Goal: Use online tool/utility

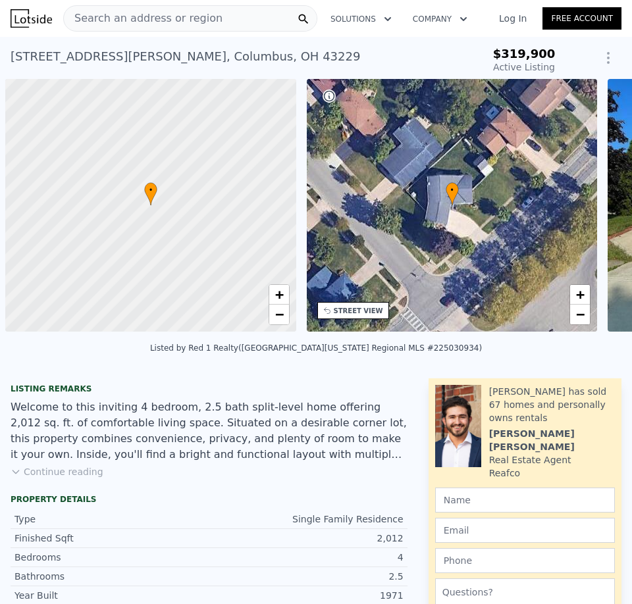
scroll to position [0, 5]
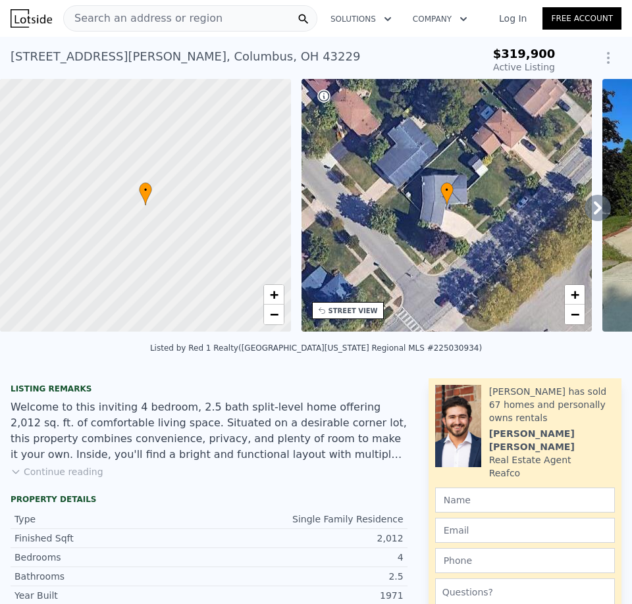
type input "$ 359,000"
type input "-$ 341"
click at [594, 215] on icon at bounding box center [598, 207] width 8 height 13
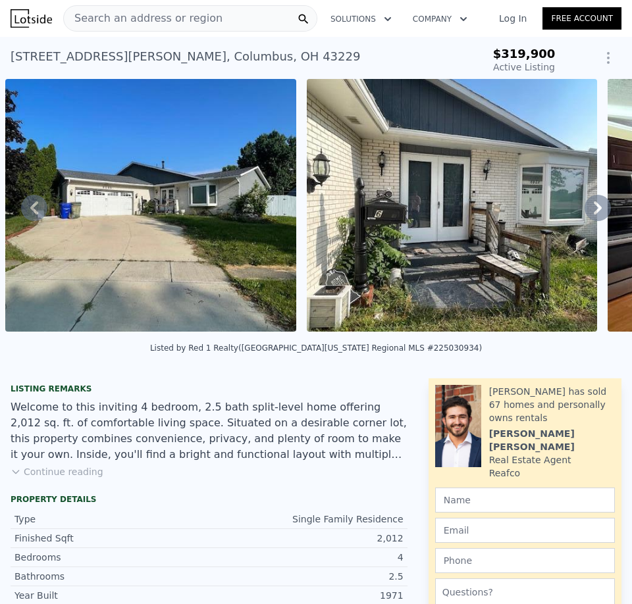
click at [586, 215] on div "• + − • + − STREET VIEW Loading... SATELLITE VIEW" at bounding box center [316, 207] width 632 height 257
click at [594, 215] on icon at bounding box center [598, 207] width 8 height 13
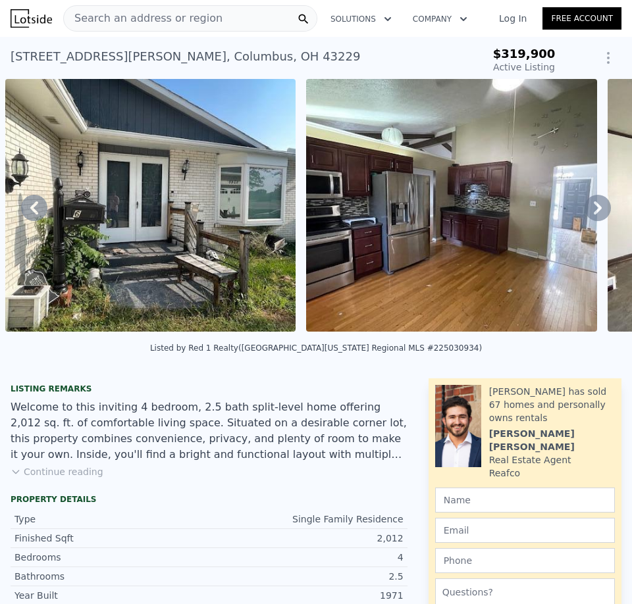
click at [594, 215] on icon at bounding box center [598, 207] width 8 height 13
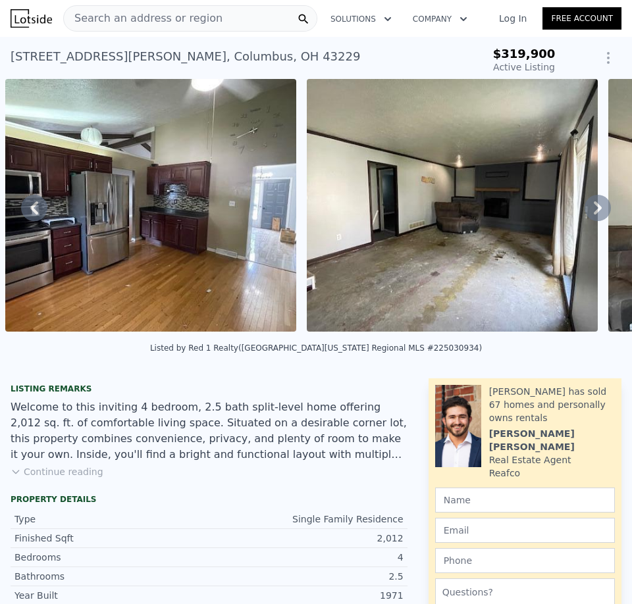
click at [190, 227] on img at bounding box center [150, 205] width 291 height 253
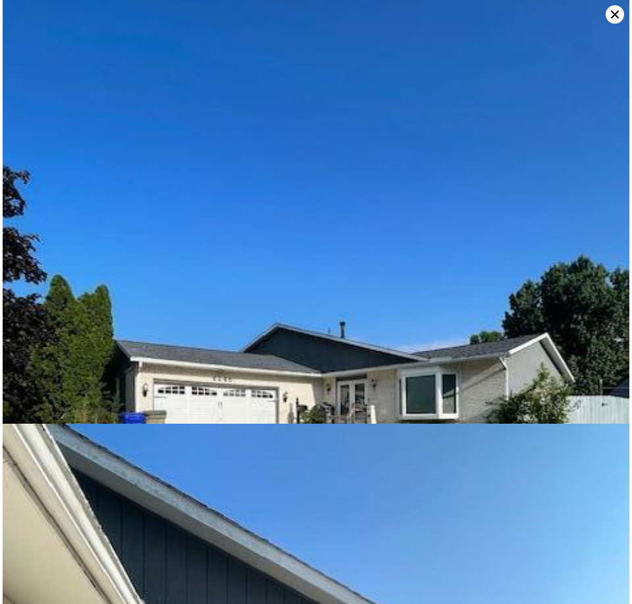
scroll to position [848, 0]
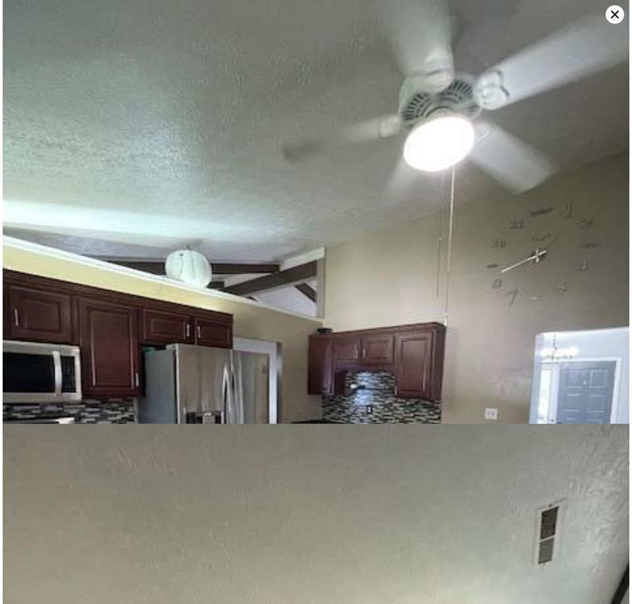
click at [616, 18] on icon at bounding box center [615, 14] width 18 height 18
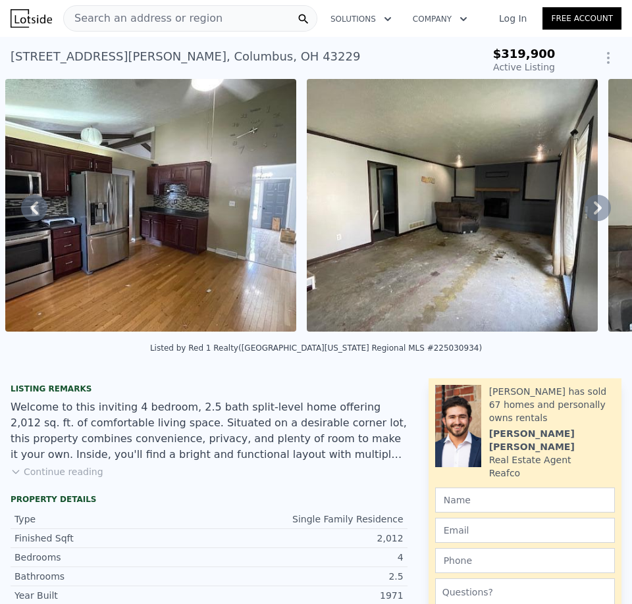
click at [466, 220] on img at bounding box center [452, 205] width 291 height 253
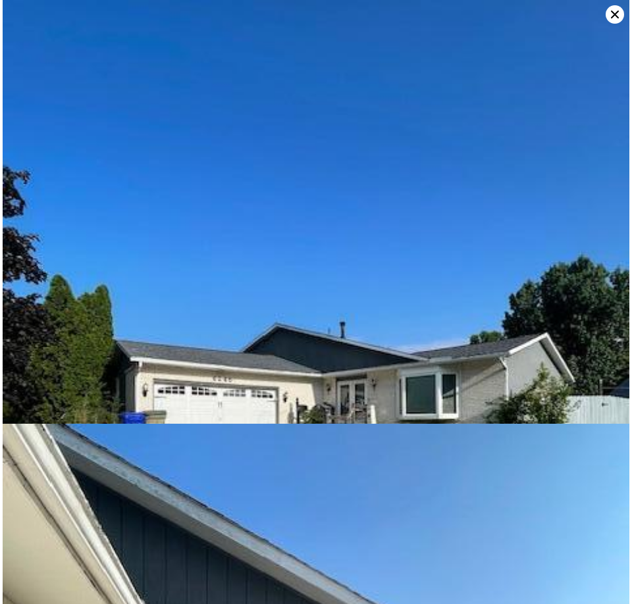
scroll to position [1272, 0]
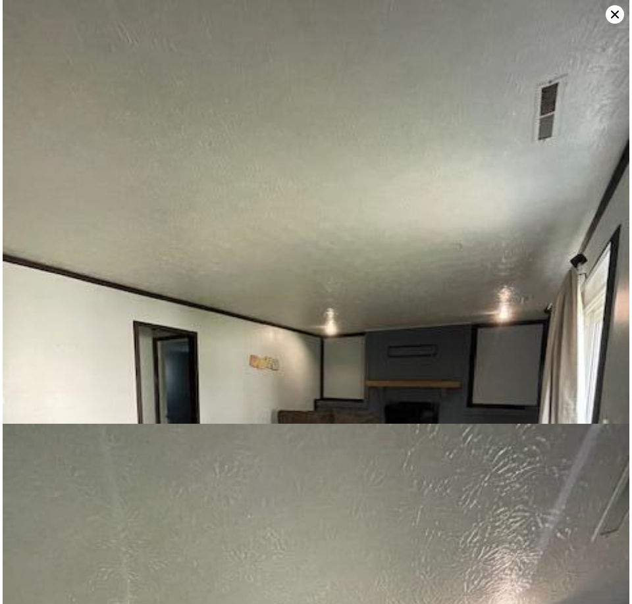
click at [611, 18] on icon at bounding box center [615, 14] width 18 height 18
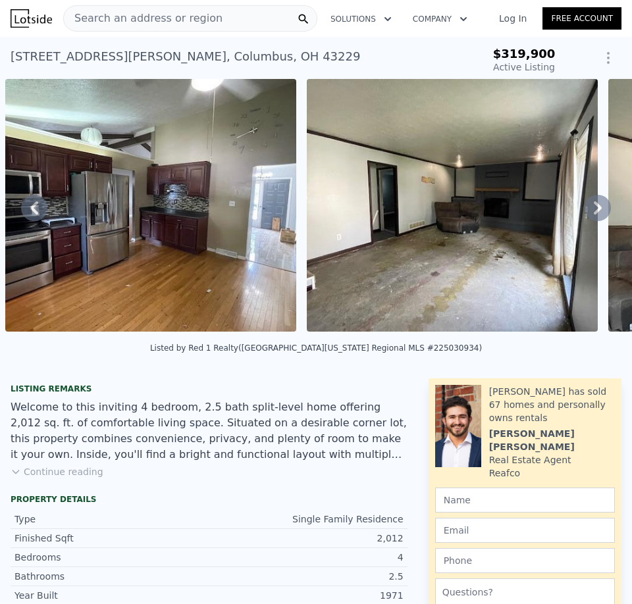
click at [590, 215] on icon at bounding box center [598, 208] width 26 height 26
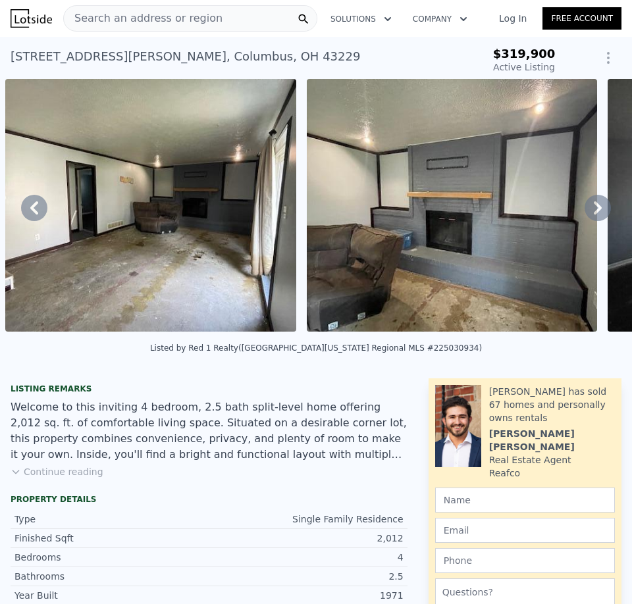
click at [590, 215] on icon at bounding box center [598, 208] width 26 height 26
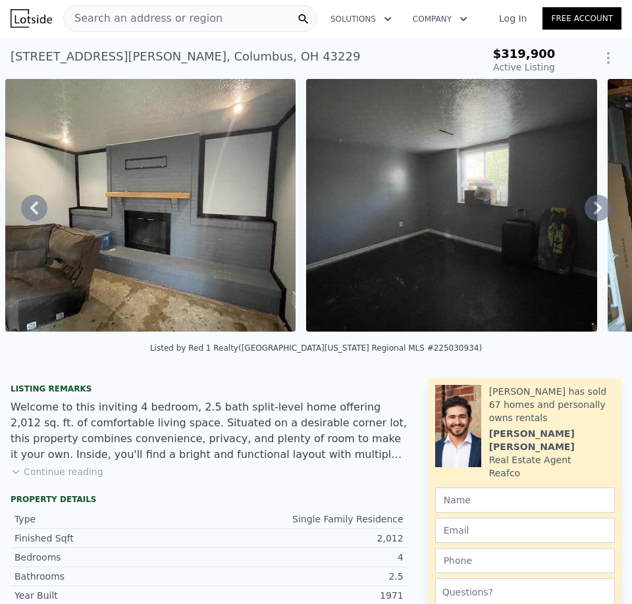
click at [590, 215] on icon at bounding box center [598, 208] width 26 height 26
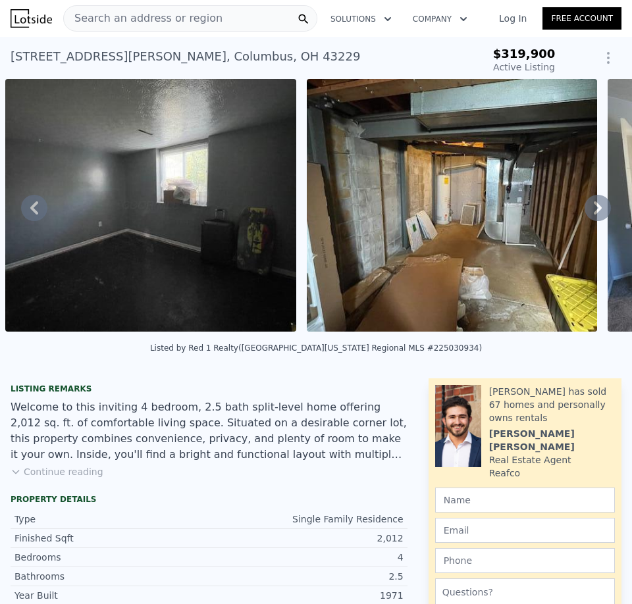
click at [590, 215] on icon at bounding box center [598, 208] width 26 height 26
